Goal: Task Accomplishment & Management: Understand process/instructions

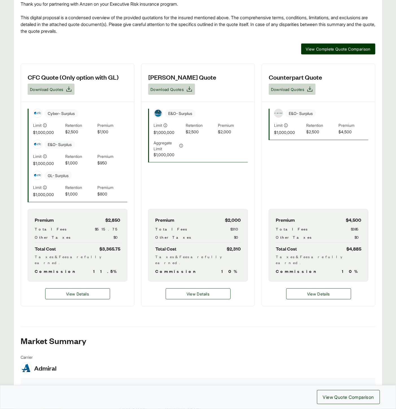
scroll to position [125, 0]
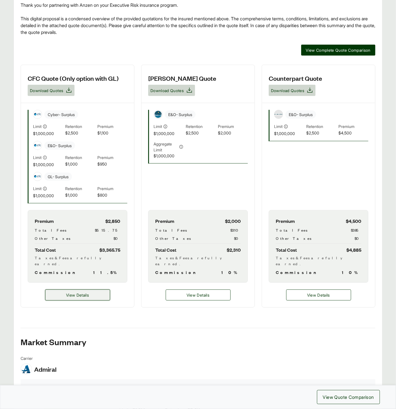
click at [99, 290] on button "View Details" at bounding box center [77, 295] width 65 height 11
click at [73, 292] on span "View Details" at bounding box center [77, 295] width 23 height 6
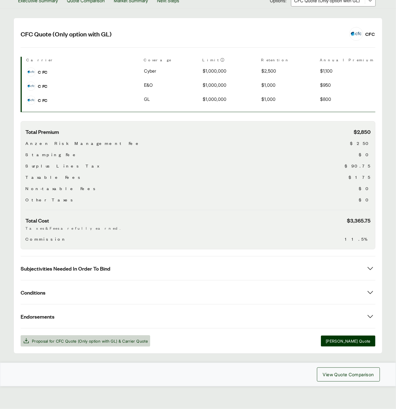
scroll to position [86, 0]
click at [5, 12] on div "Get Shareable Link Proposal for Envirozen Share with Customer Download Full Pro…" at bounding box center [198, 162] width 396 height 496
click at [123, 270] on button "Subjectivities Needed In Order To Bind" at bounding box center [198, 269] width 355 height 24
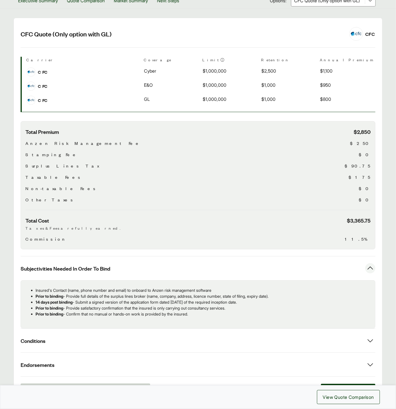
click at [36, 289] on p "Insured's Contact (name, phone number and email) to onboard to Anzen risk manag…" at bounding box center [203, 290] width 335 height 6
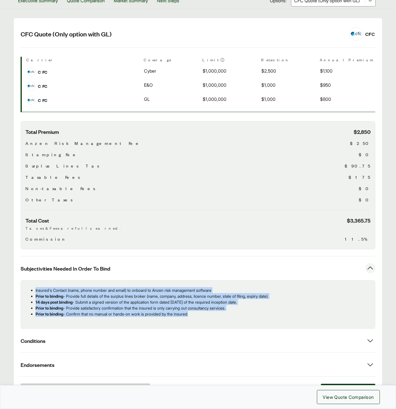
drag, startPoint x: 36, startPoint y: 289, endPoint x: 192, endPoint y: 313, distance: 157.4
click at [192, 313] on ul "Insured's Contact (name, phone number and email) to onboard to Anzen risk manag…" at bounding box center [198, 302] width 346 height 30
copy ul "Insured's Contact (name, phone number and email) to onboard to Anzen risk manag…"
